Goal: Task Accomplishment & Management: Complete application form

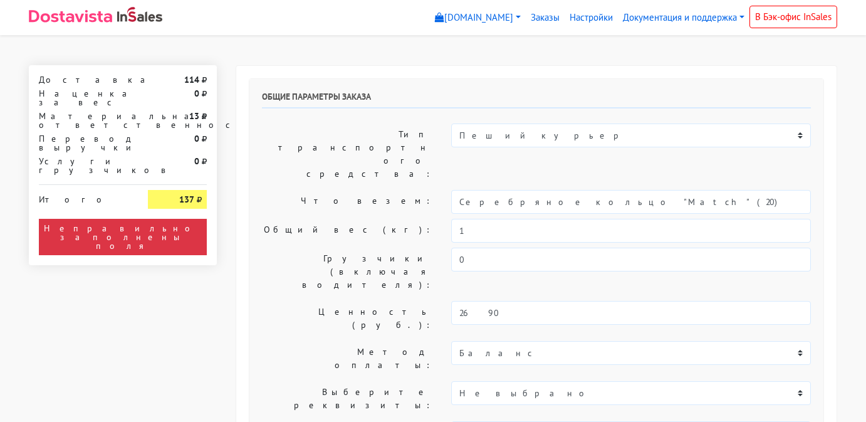
select select "11:00"
select select "20:00"
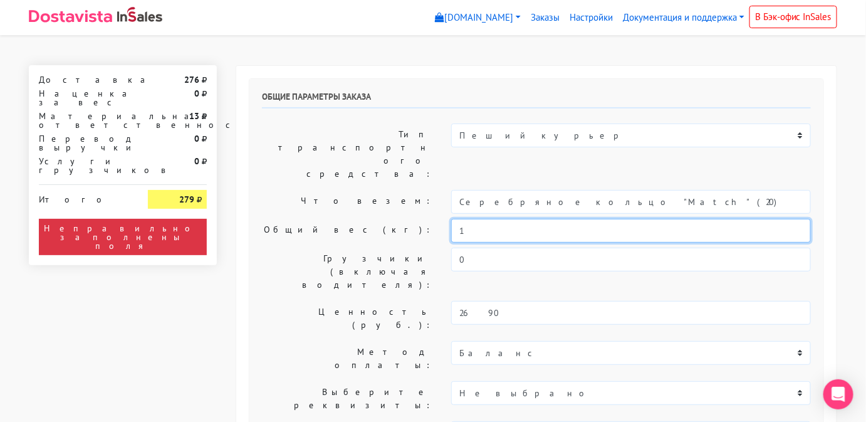
click at [505, 219] on input "1" at bounding box center [631, 231] width 360 height 24
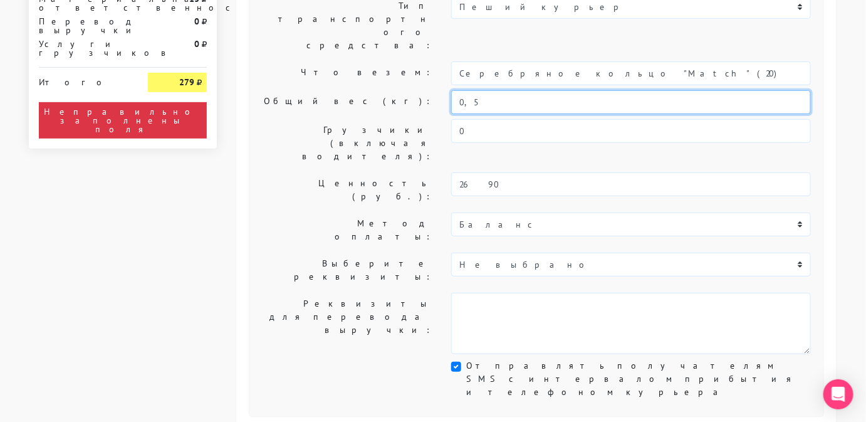
scroll to position [130, 0]
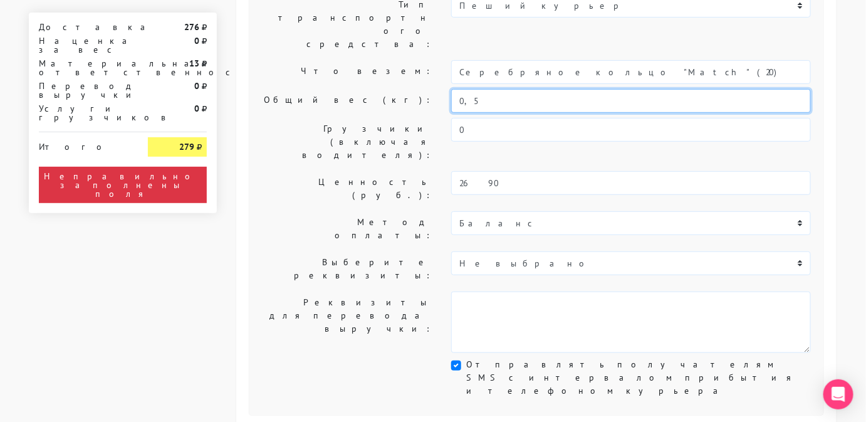
type input "0,5"
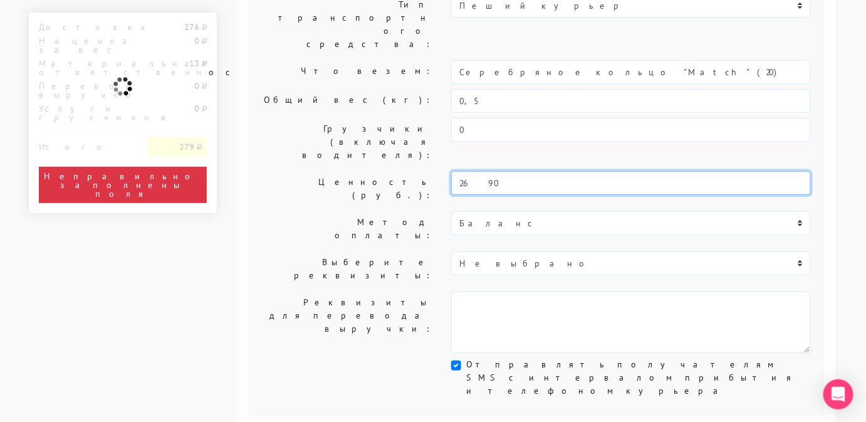
click at [487, 171] on input "2690" at bounding box center [631, 183] width 360 height 24
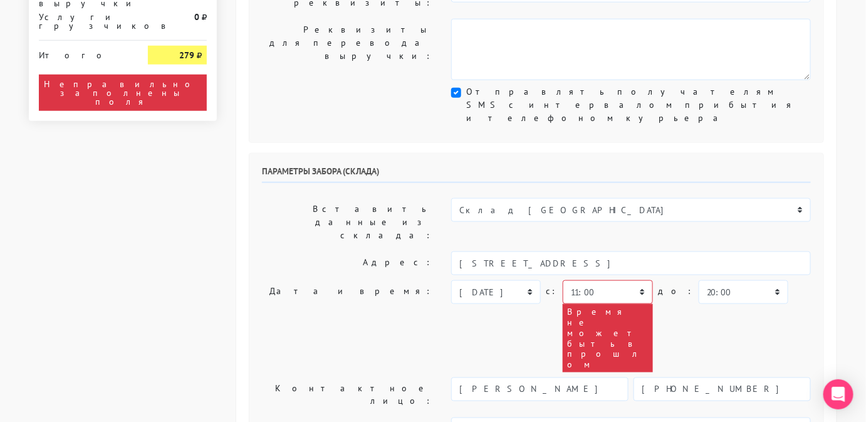
scroll to position [402, 0]
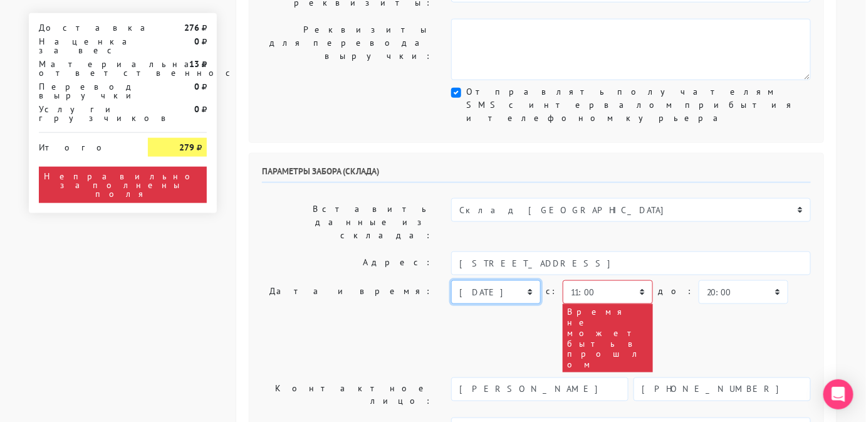
click at [495, 280] on select "[DATE] [DATE] [DATE] [DATE] [DATE] [DATE] [DATE] [DATE] [DATE]" at bounding box center [496, 292] width 90 height 24
select select "[DATE]"
click at [451, 280] on select "[DATE] [DATE] [DATE] [DATE] [DATE] [DATE] [DATE] [DATE] [DATE]" at bounding box center [496, 292] width 90 height 24
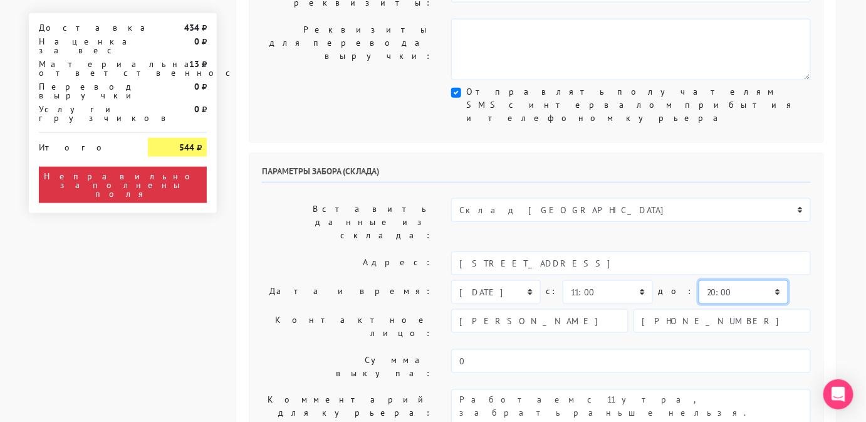
click at [716, 280] on select "00:00 00:30 01:00 01:30 02:00 02:30 03:00 03:30 04:00 04:30 05:00 05:30 06:00 0…" at bounding box center [744, 292] width 90 height 24
select select "12:00"
click at [699, 280] on select "00:00 00:30 01:00 01:30 02:00 02:30 03:00 03:30 04:00 04:30 05:00 05:30 06:00 0…" at bounding box center [744, 292] width 90 height 24
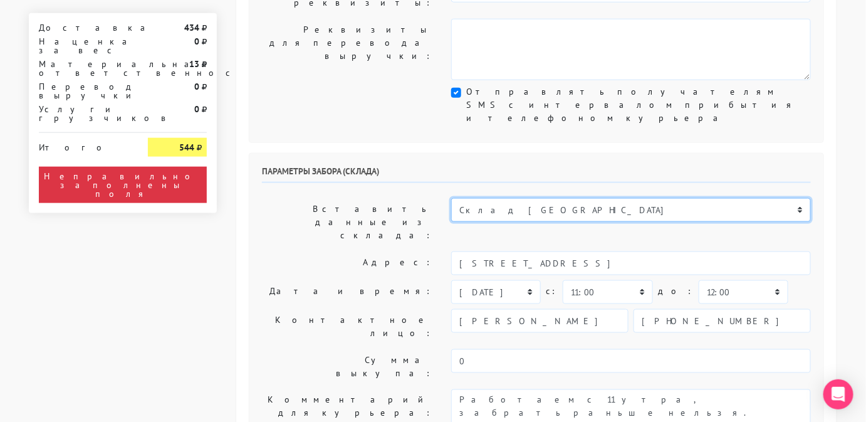
click at [567, 198] on select "Склад [GEOGRAPHIC_DATA] Склад [GEOGRAPHIC_DATA] [GEOGRAPHIC_DATA][PERSON_NAME] …" at bounding box center [631, 210] width 360 height 24
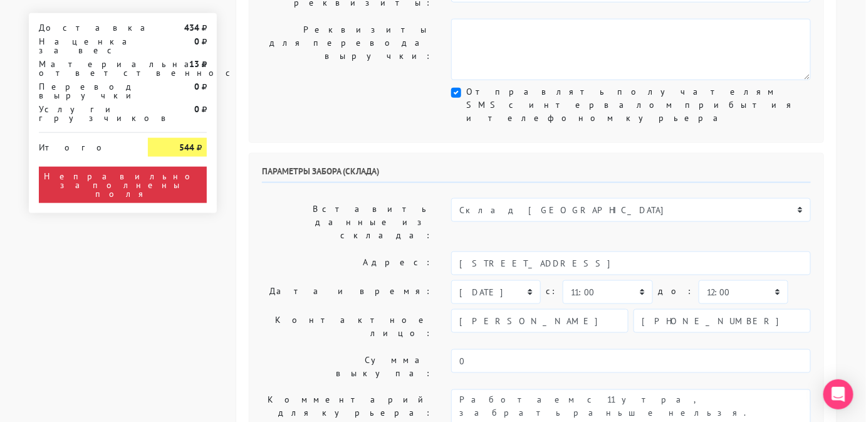
click at [569, 154] on div "Параметры забора (склада) Вставить данные из склада: Склад Москва Склад [GEOGRA…" at bounding box center [536, 311] width 574 height 315
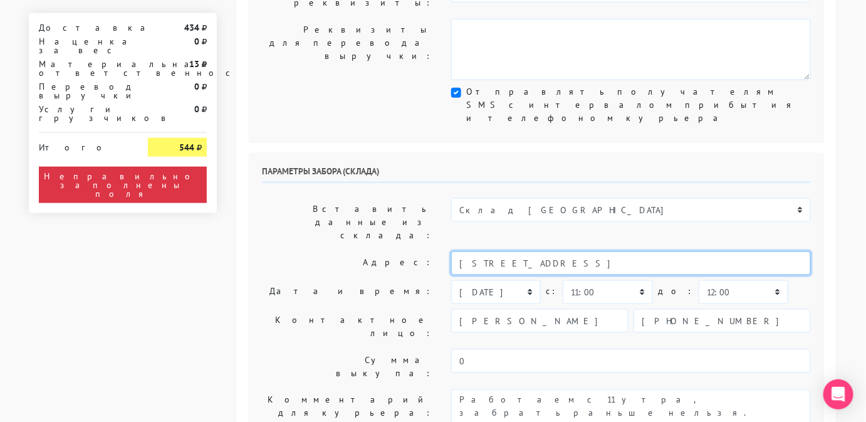
click at [671, 251] on input "[STREET_ADDRESS]" at bounding box center [631, 263] width 360 height 24
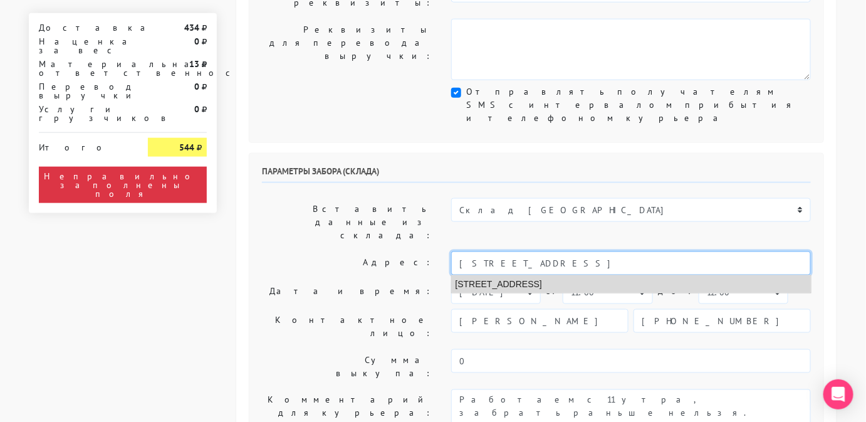
click at [643, 276] on li "[STREET_ADDRESS]" at bounding box center [631, 284] width 359 height 17
type input "[STREET_ADDRESS]"
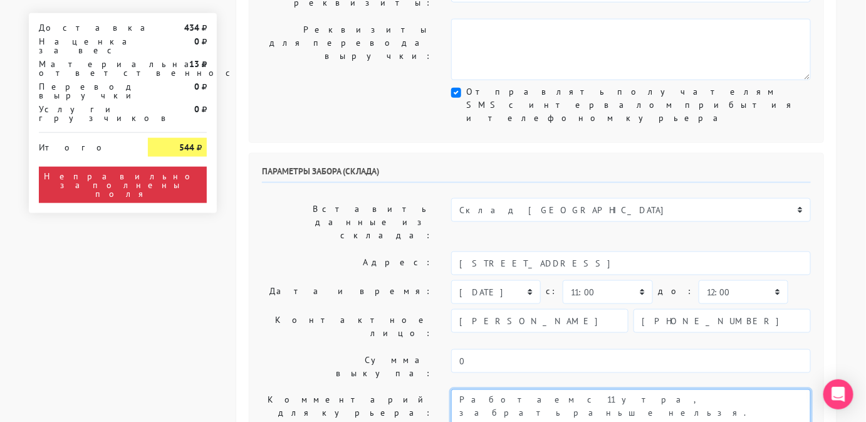
click at [665, 389] on textarea "Работаем с 11 утра, забрать раньше нельзя." at bounding box center [631, 419] width 360 height 61
type textarea "Работаем с 11 утра, забрать раньше нельзя. Магазин SBLESKOM . Вход у остановки …"
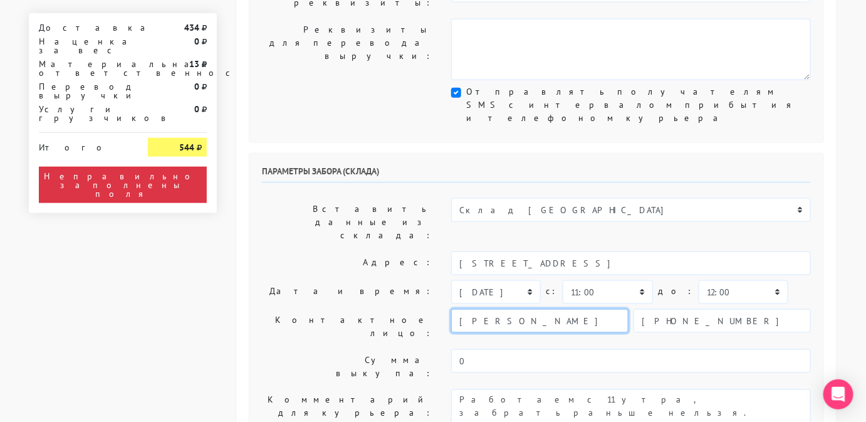
click at [538, 309] on input "[PERSON_NAME]" at bounding box center [539, 321] width 177 height 24
type input "менеджер"
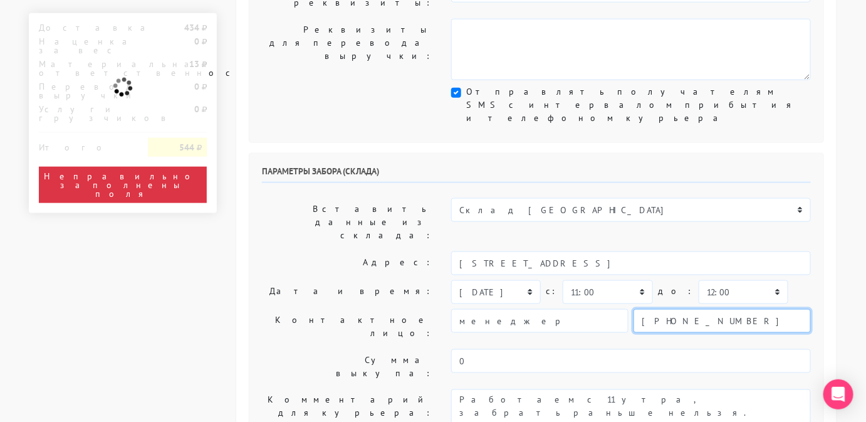
click at [716, 309] on input "[PHONE_NUMBER]" at bounding box center [722, 321] width 177 height 24
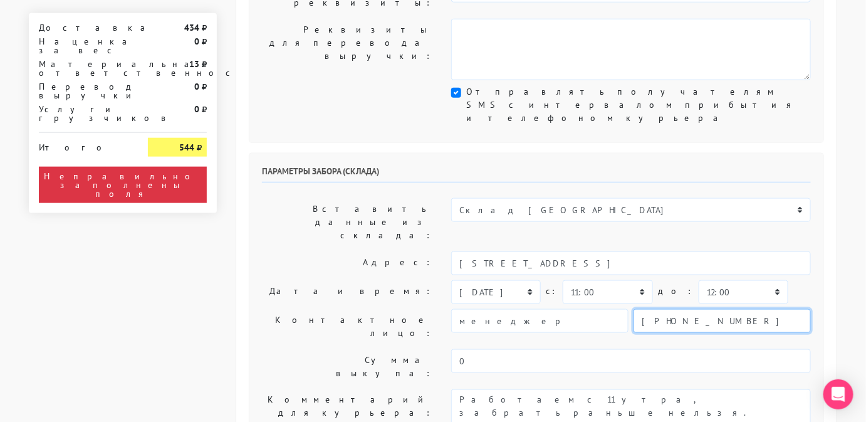
click at [716, 309] on input "[PHONE_NUMBER]" at bounding box center [722, 321] width 177 height 24
click at [686, 309] on input "text" at bounding box center [722, 321] width 177 height 24
type input "9234443831"
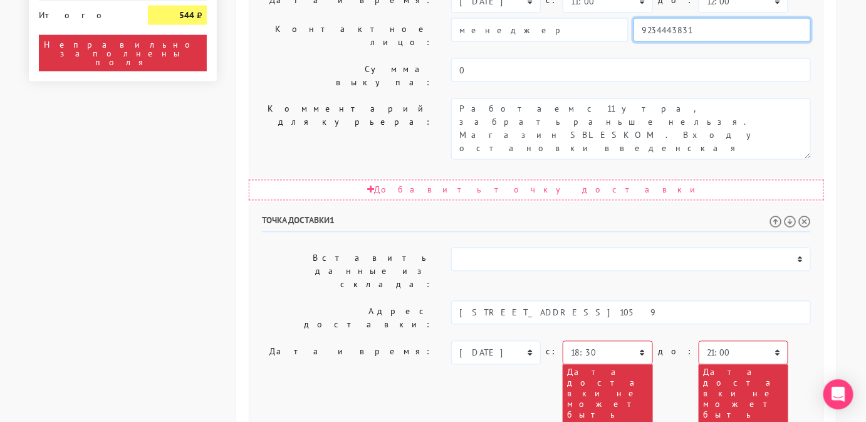
scroll to position [694, 0]
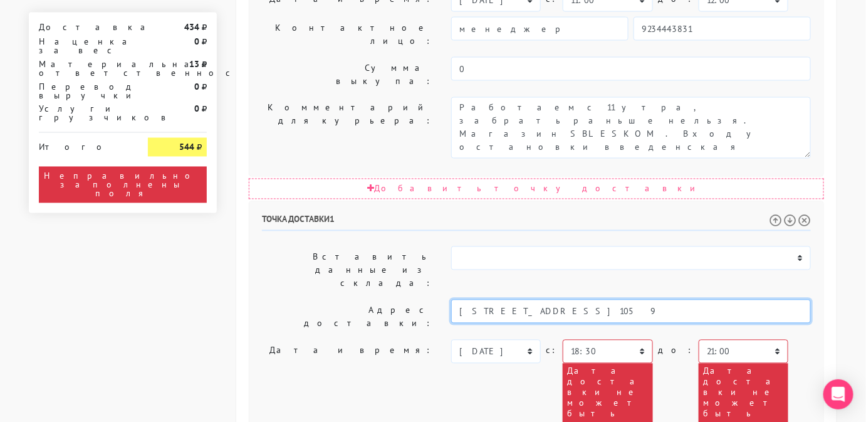
click at [608, 300] on input "[STREET_ADDRESS]1059" at bounding box center [631, 312] width 360 height 24
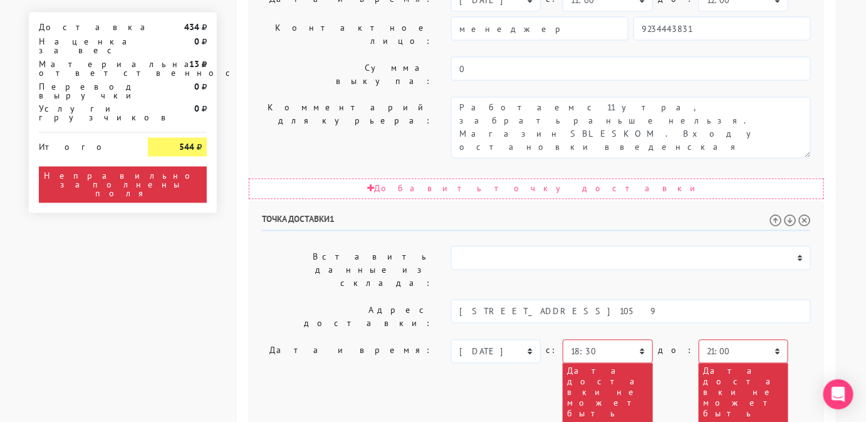
paste textarea "[STREET_ADDRESS]1059"
type textarea "Позвонить получателю за 1 час. [STREET_ADDRESS]"
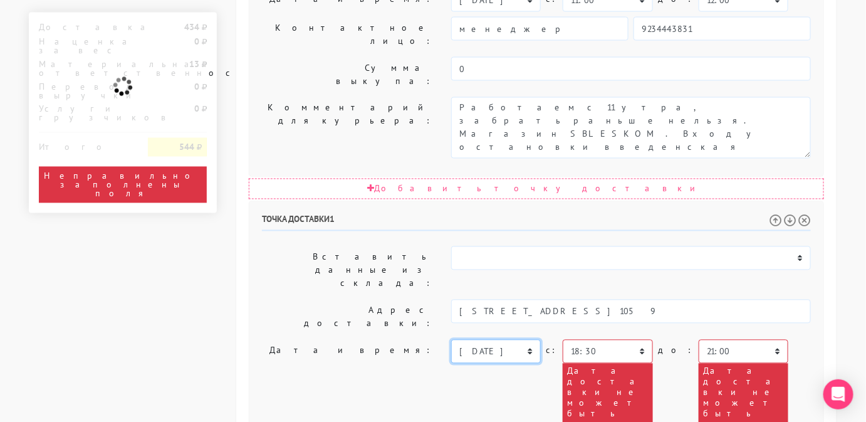
click at [511, 340] on select "[DATE] [DATE] [DATE] [DATE] [DATE] [DATE] [DATE] [DATE] [DATE] [DATE] [DATE] [D…" at bounding box center [496, 352] width 90 height 24
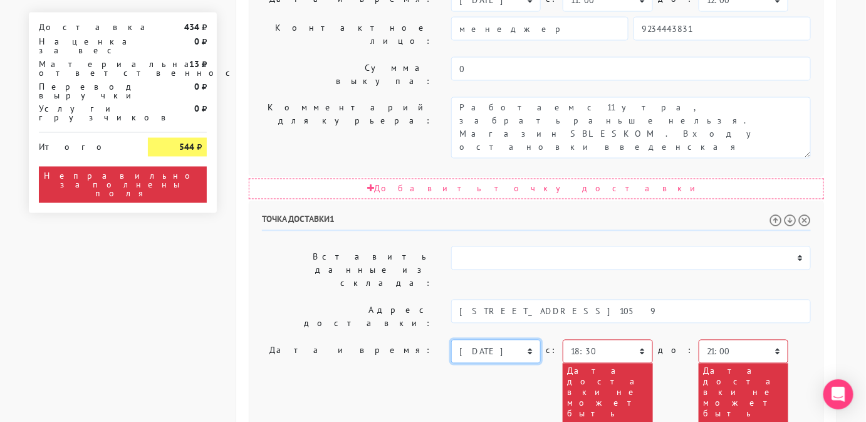
select select "[DATE]"
click at [451, 340] on select "[DATE] [DATE] [DATE] [DATE] [DATE] [DATE] [DATE] [DATE] [DATE] [DATE] [DATE] [D…" at bounding box center [496, 352] width 90 height 24
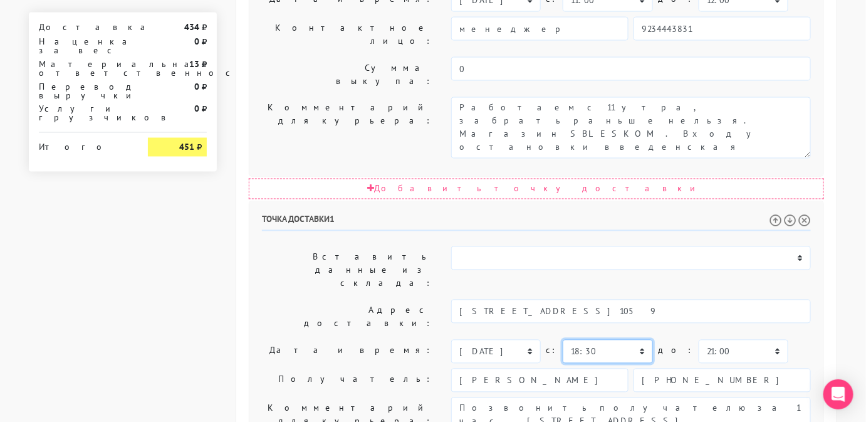
click at [612, 340] on select "00:00 00:30 01:00 01:30 02:00 02:30 03:00 03:30 04:00 04:30 05:00 05:30 06:00 0…" at bounding box center [608, 352] width 90 height 24
select select "12:00"
click at [563, 340] on select "00:00 00:30 01:00 01:30 02:00 02:30 03:00 03:30 04:00 04:30 05:00 05:30 06:00 0…" at bounding box center [608, 352] width 90 height 24
click at [703, 340] on select "00:00 00:30 01:00 01:30 02:00 02:30 03:00 03:30 04:00 04:30 05:00 05:30 06:00 0…" at bounding box center [744, 352] width 90 height 24
select select "16:00"
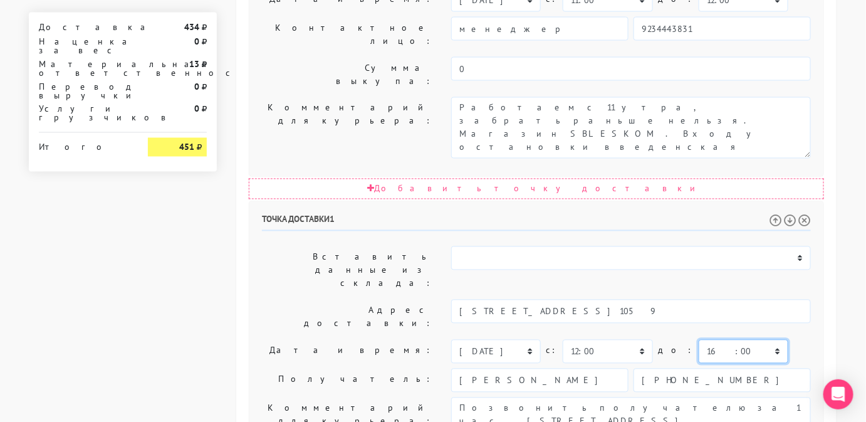
click at [699, 340] on select "00:00 00:30 01:00 01:30 02:00 02:30 03:00 03:30 04:00 04:30 05:00 05:30 06:00 0…" at bounding box center [744, 352] width 90 height 24
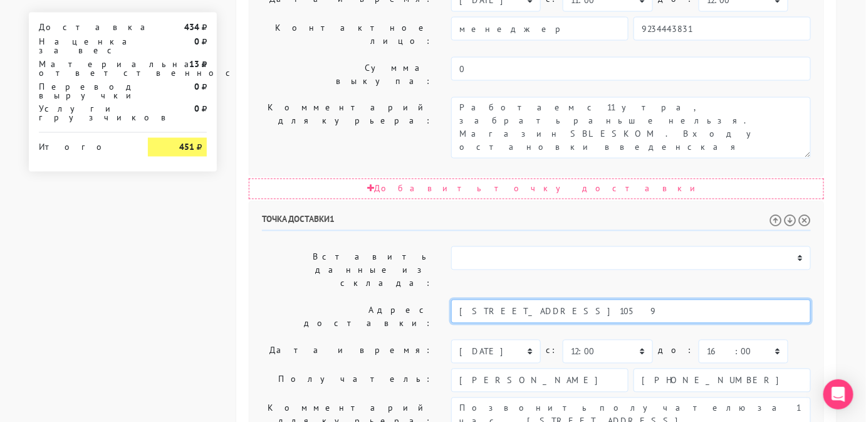
click at [689, 300] on input "[STREET_ADDRESS]1059" at bounding box center [631, 312] width 360 height 24
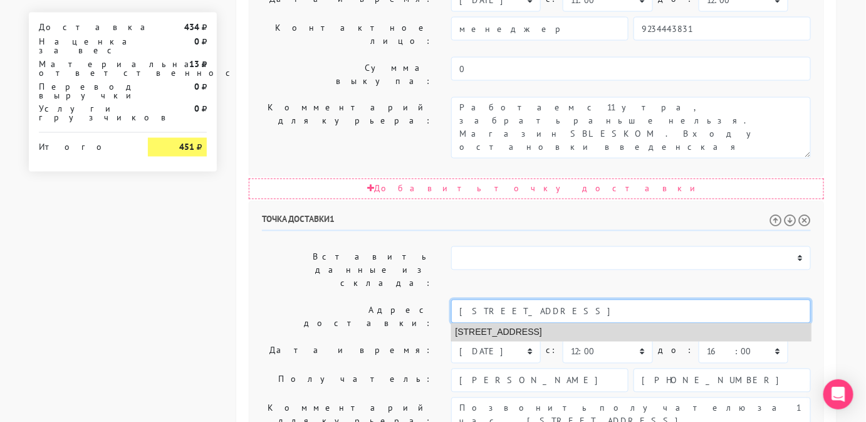
click at [626, 324] on li "[STREET_ADDRESS]" at bounding box center [631, 332] width 359 height 17
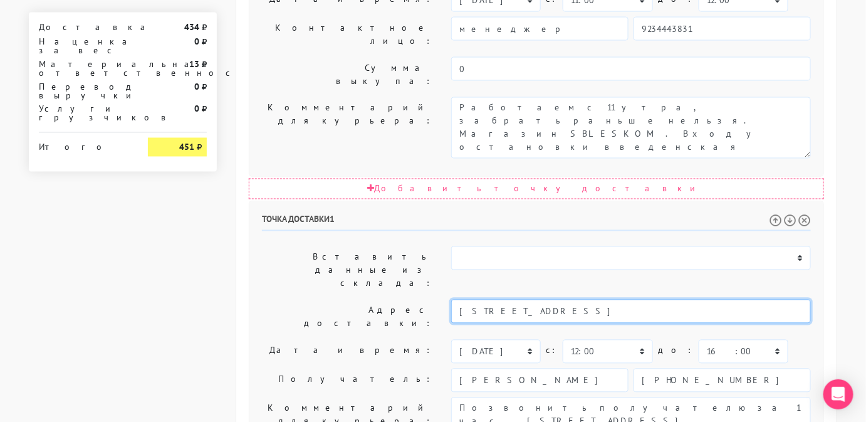
type input "[STREET_ADDRESS]"
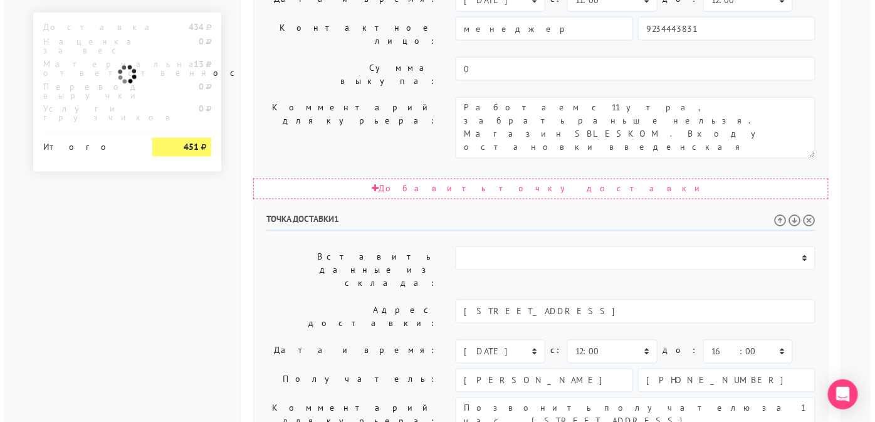
scroll to position [0, 0]
